Goal: Task Accomplishment & Management: Use online tool/utility

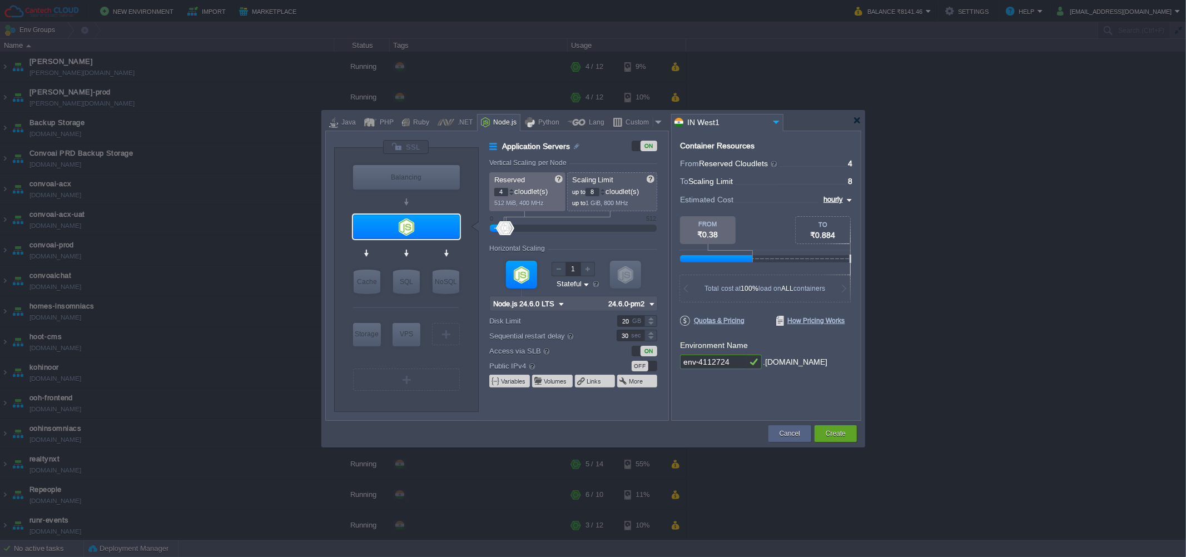
type input "Node.js 24.6.0 LTS"
click at [403, 243] on input "Node.js 24.6.0 LTS" at bounding box center [402, 247] width 64 height 11
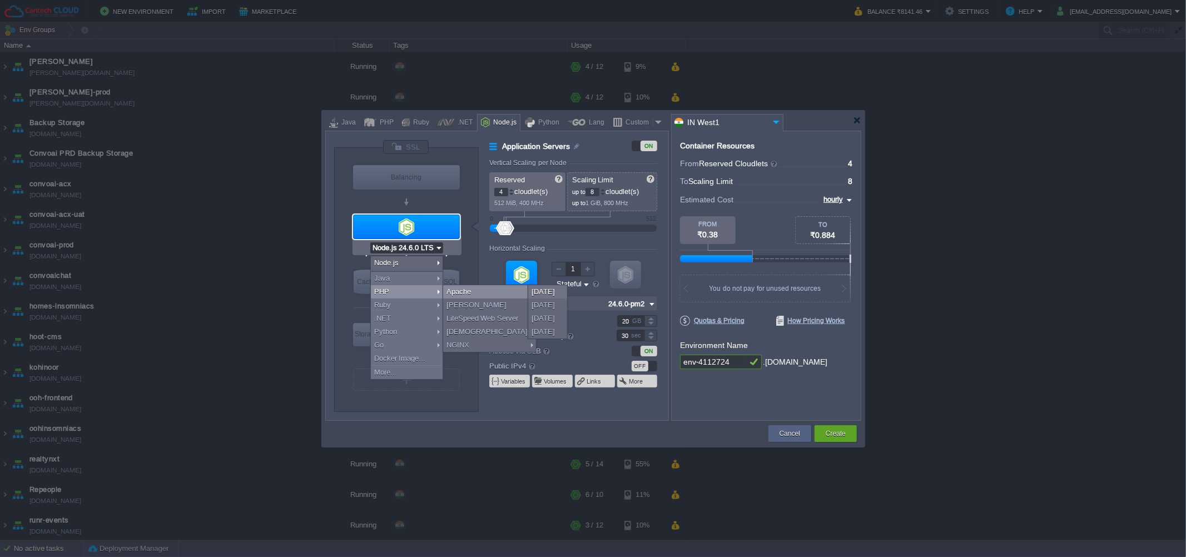
click at [459, 288] on div "Apache" at bounding box center [489, 291] width 93 height 13
type input "Application Servers"
type input "1"
type input "4"
type input "Apache [DATE]"
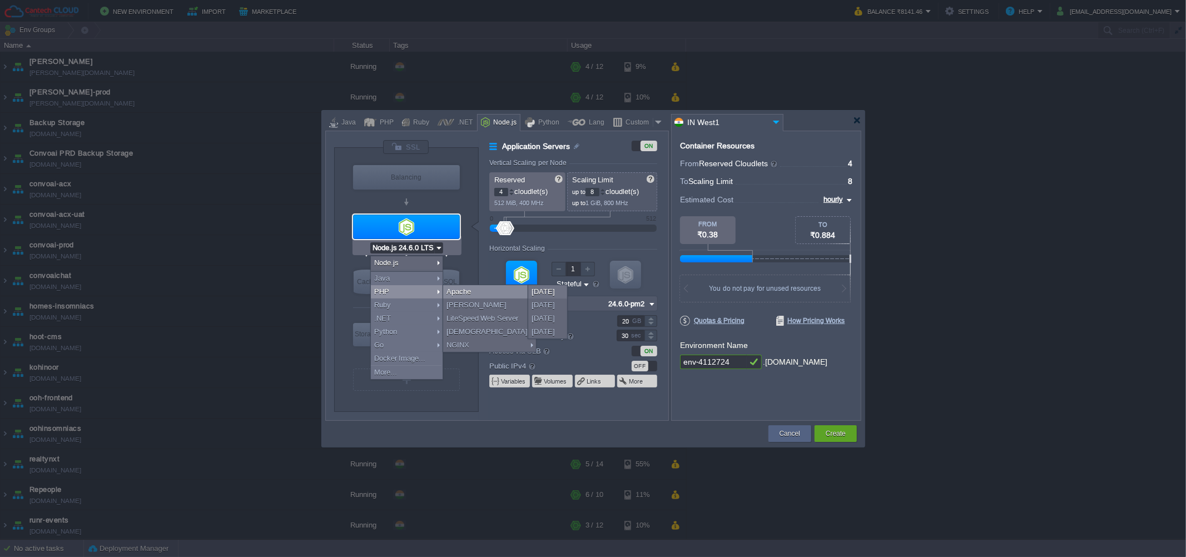
type input "PHP [DATE]"
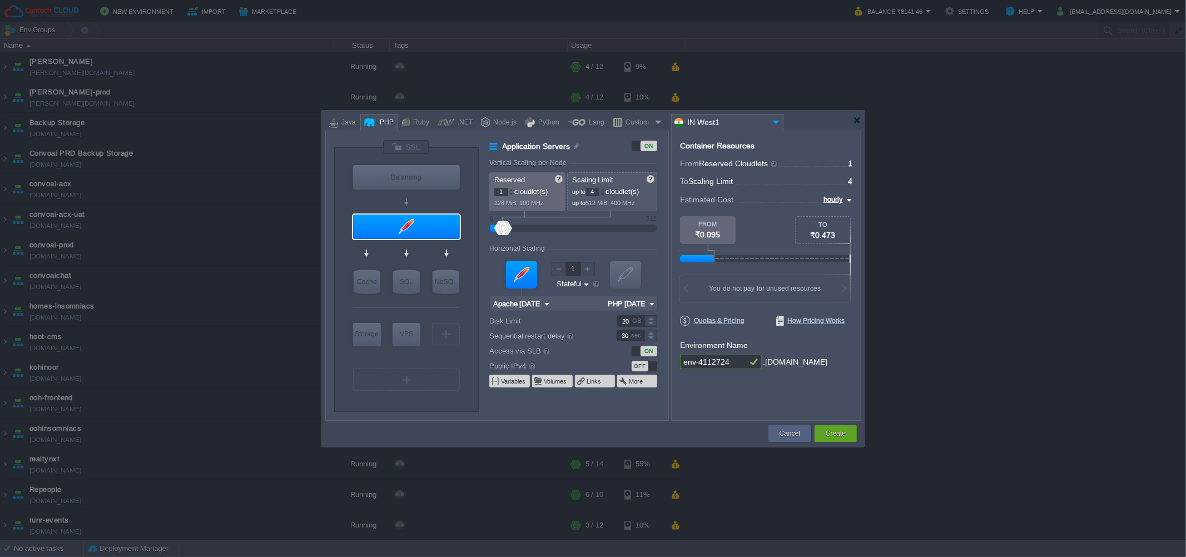
type input "Apache [DATE]"
click at [408, 250] on input "Apache [DATE]" at bounding box center [403, 247] width 50 height 11
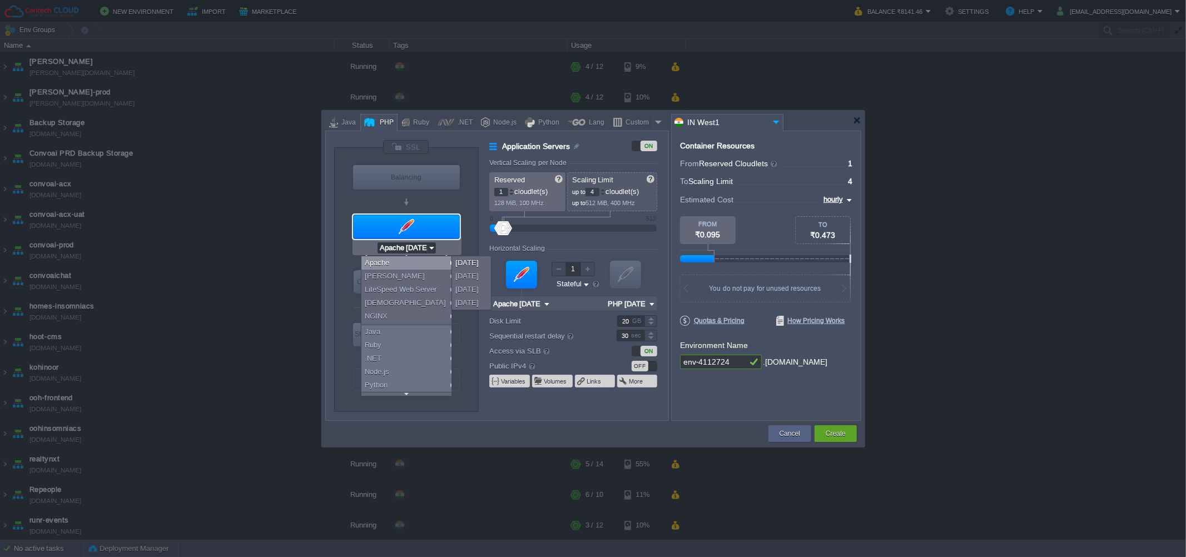
click at [682, 416] on div "Container Resources From Reserved Cloudlets ... = 1 not added To Scaling Limit …" at bounding box center [766, 276] width 190 height 290
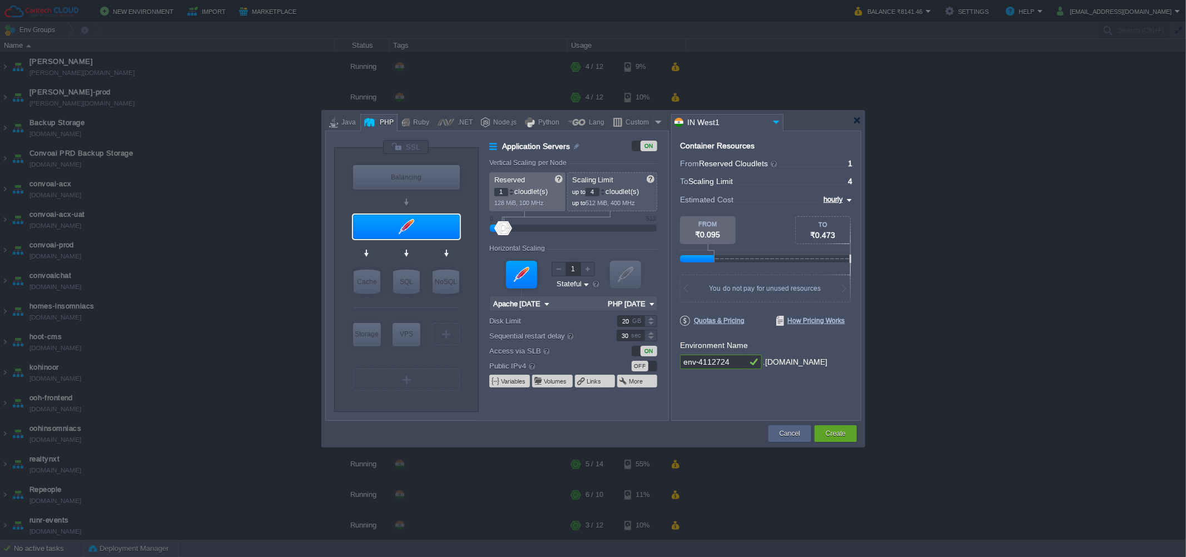
click at [721, 361] on input "env-4112724" at bounding box center [713, 362] width 67 height 14
type input "elements-cp"
type input "MariaDB 12.0.2"
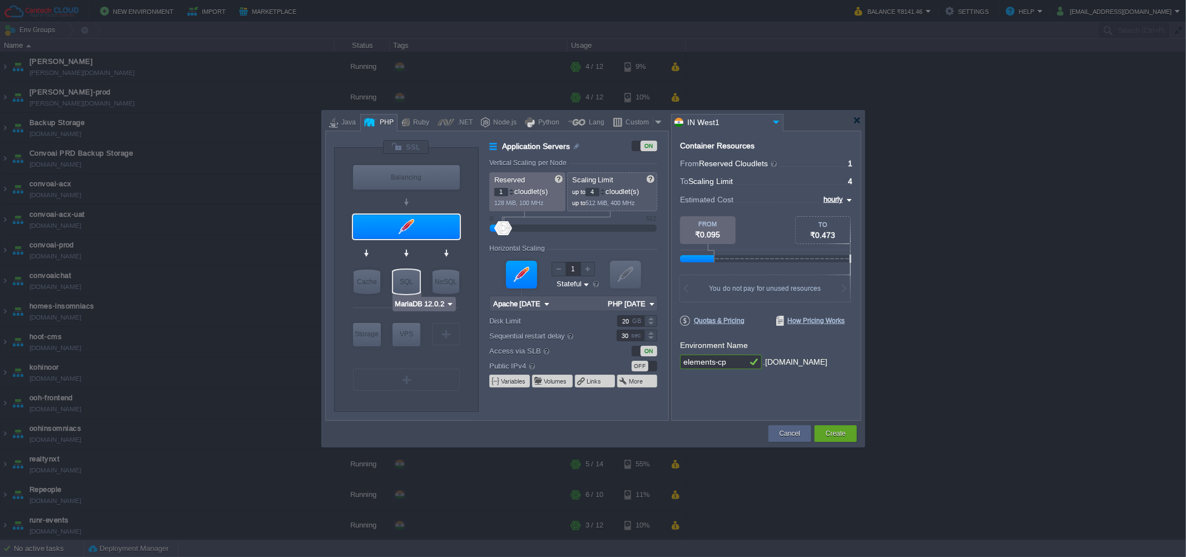
type input "elements-cp"
click at [410, 306] on input "MariaDB 12.0.2" at bounding box center [420, 304] width 52 height 11
click at [448, 278] on div "NoSQL" at bounding box center [446, 282] width 27 height 24
type input "NoSQL Databases"
type input "Redis 7.2.4"
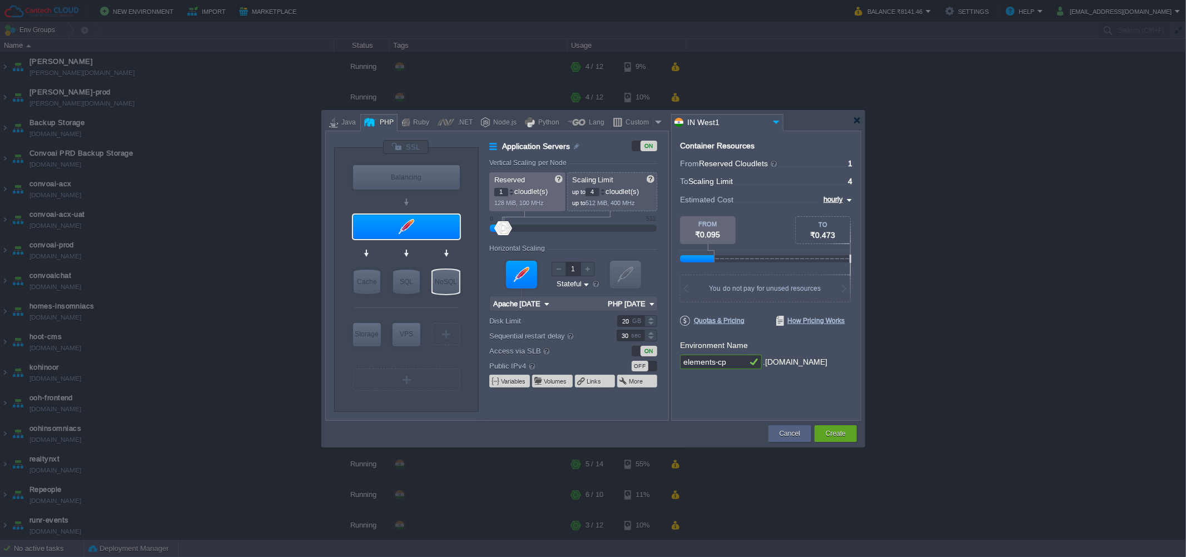
type input "7.2.4-almalinux-9"
type input "Stateless"
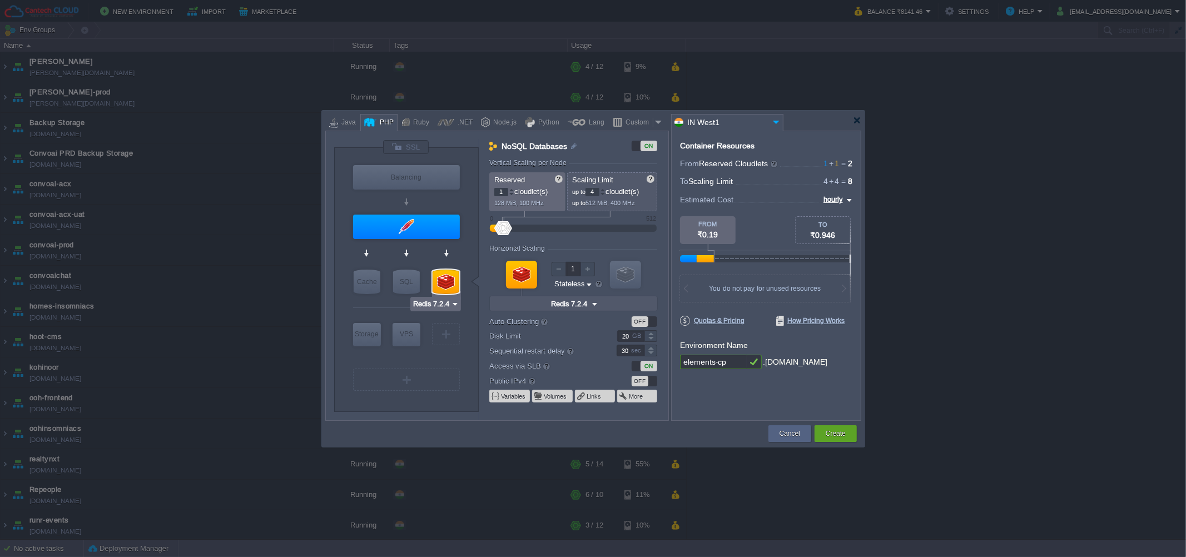
click at [450, 304] on input "Redis 7.2.4" at bounding box center [432, 304] width 38 height 11
click at [454, 278] on div at bounding box center [446, 282] width 27 height 24
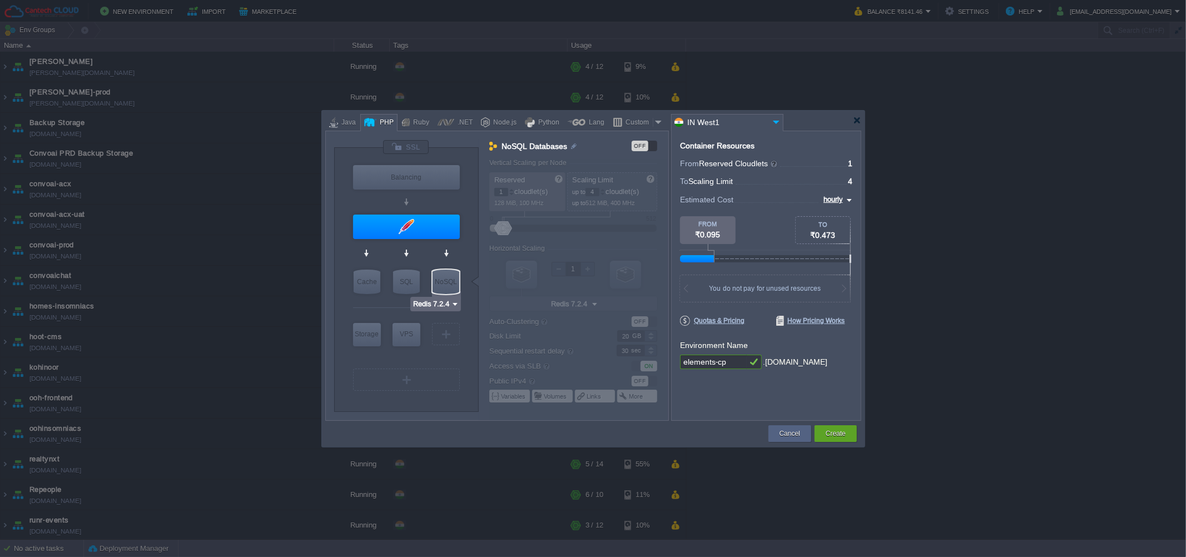
type input "MariaDB 12.0.2"
click at [403, 281] on div "SQL" at bounding box center [406, 282] width 27 height 24
type input "SQL Databases"
type input "4"
type input "6"
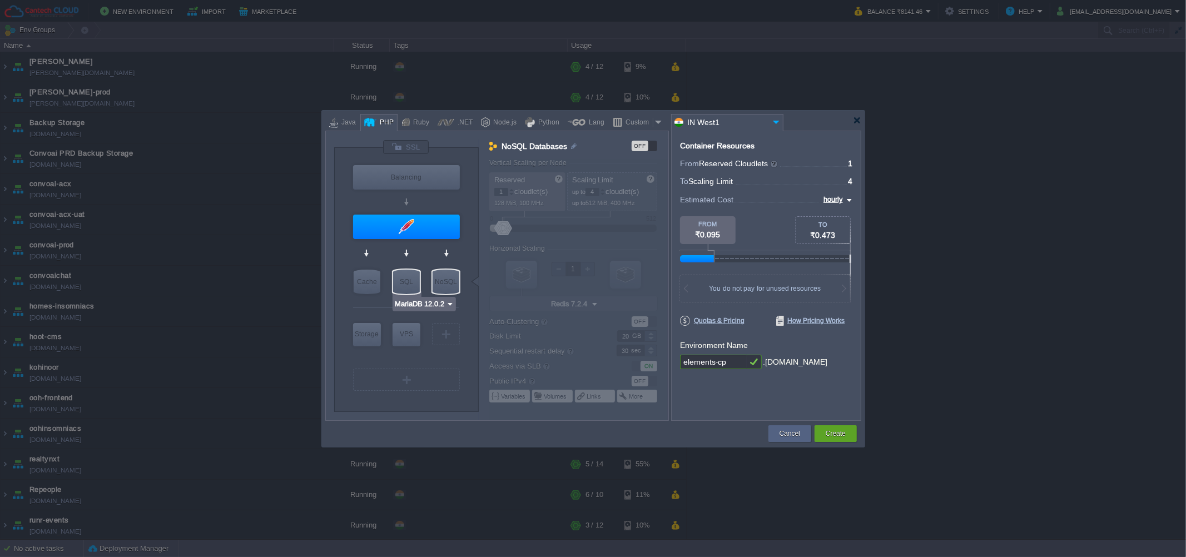
type input "MariaDB 12.0.2"
type input "12.0.2-almalinux-9"
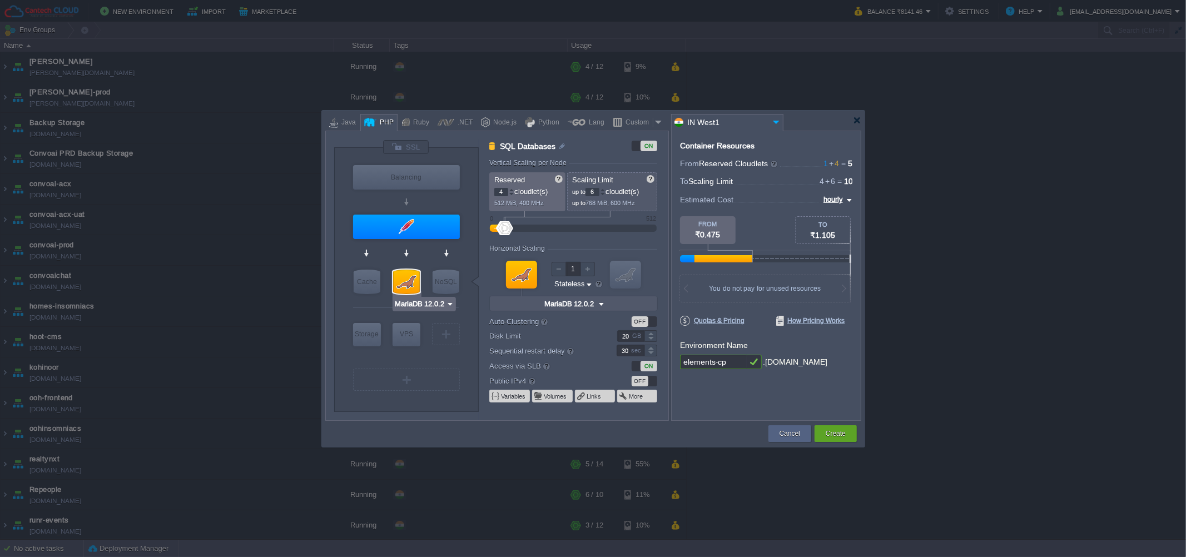
click at [408, 303] on input "MariaDB 12.0.2" at bounding box center [420, 304] width 52 height 11
click at [408, 386] on div "More..." at bounding box center [425, 387] width 61 height 13
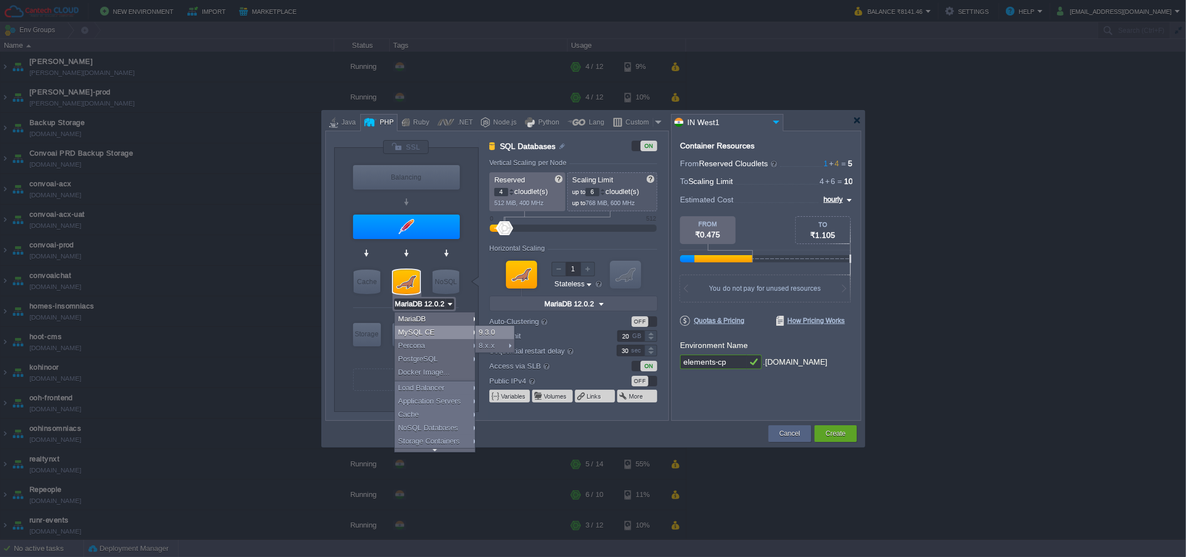
click at [485, 330] on div "9.3.0" at bounding box center [494, 332] width 39 height 13
type input "MySQL CE 9.3.0"
type input "9.3.0-almalinux-9"
type input "MySQL CE 9.3.0"
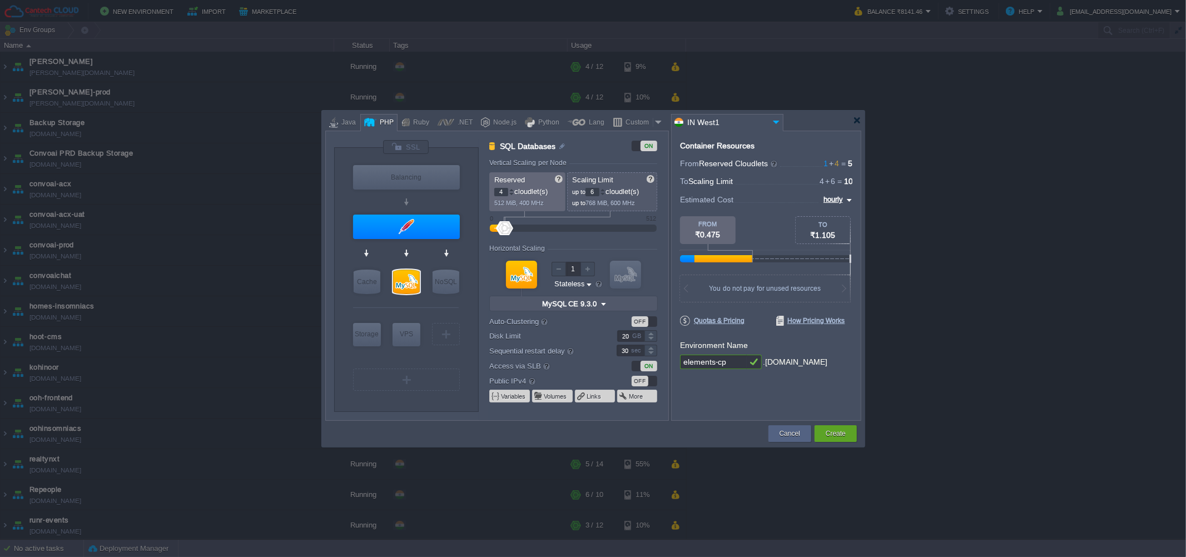
click at [710, 404] on div "Container Resources From Reserved Cloudlets 1 + 4 ... = 5 not added To Scaling …" at bounding box center [766, 276] width 190 height 290
click at [642, 379] on div "OFF" at bounding box center [640, 381] width 17 height 11
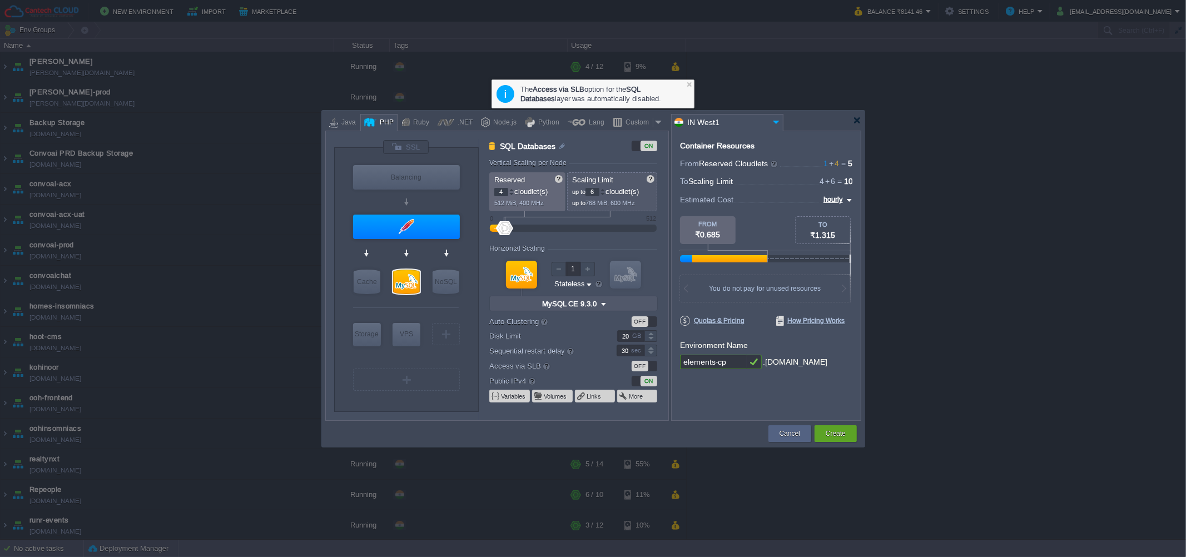
click at [641, 365] on div "OFF" at bounding box center [640, 366] width 17 height 11
click at [690, 398] on div "Container Resources From Reserved Cloudlets 1 + 4 ... = 5 not added To Scaling …" at bounding box center [766, 276] width 190 height 290
click at [836, 429] on button "Create" at bounding box center [836, 433] width 20 height 11
